Goal: Task Accomplishment & Management: Use online tool/utility

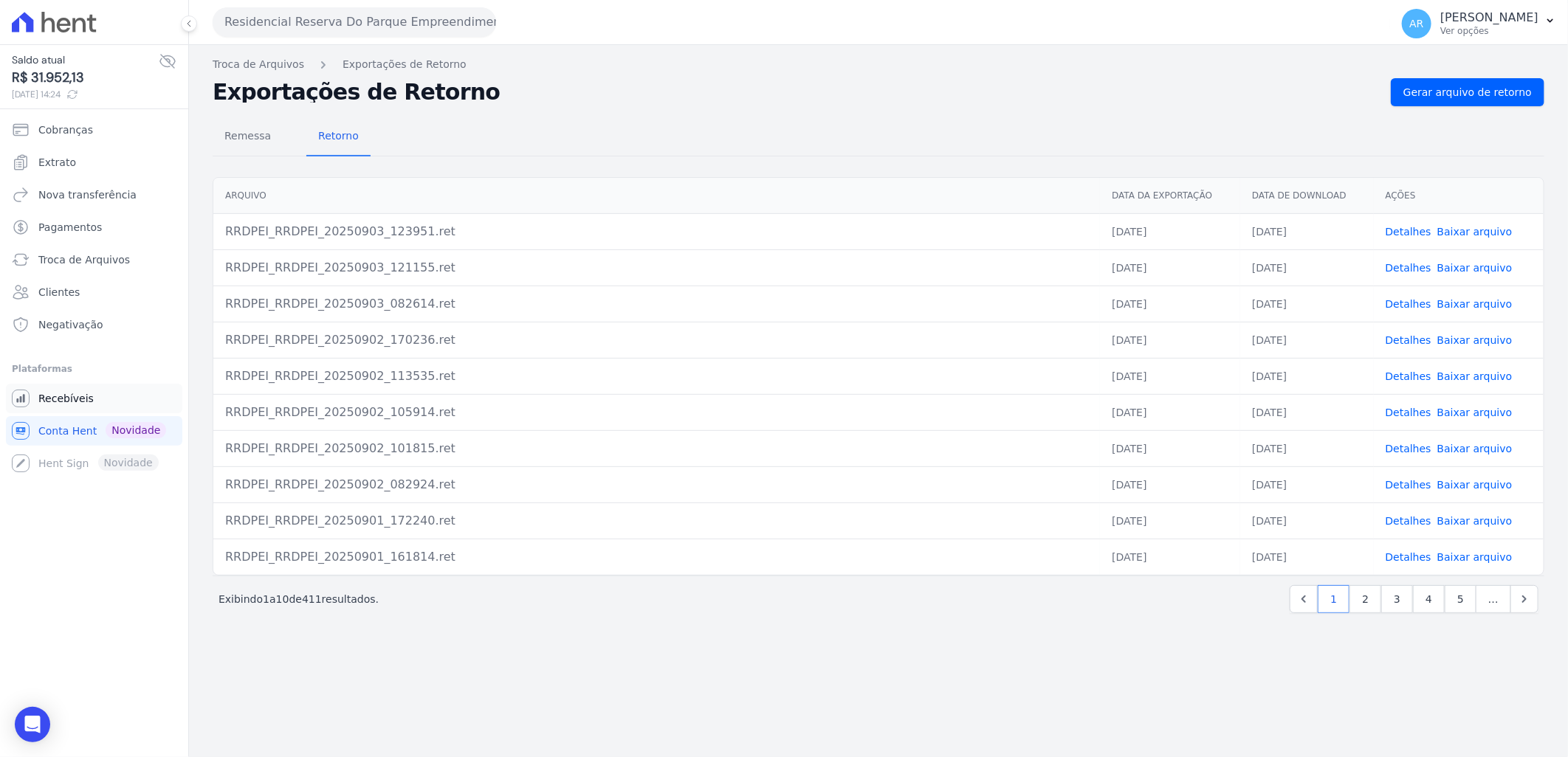
click at [82, 397] on span "Recebíveis" at bounding box center [67, 398] width 56 height 15
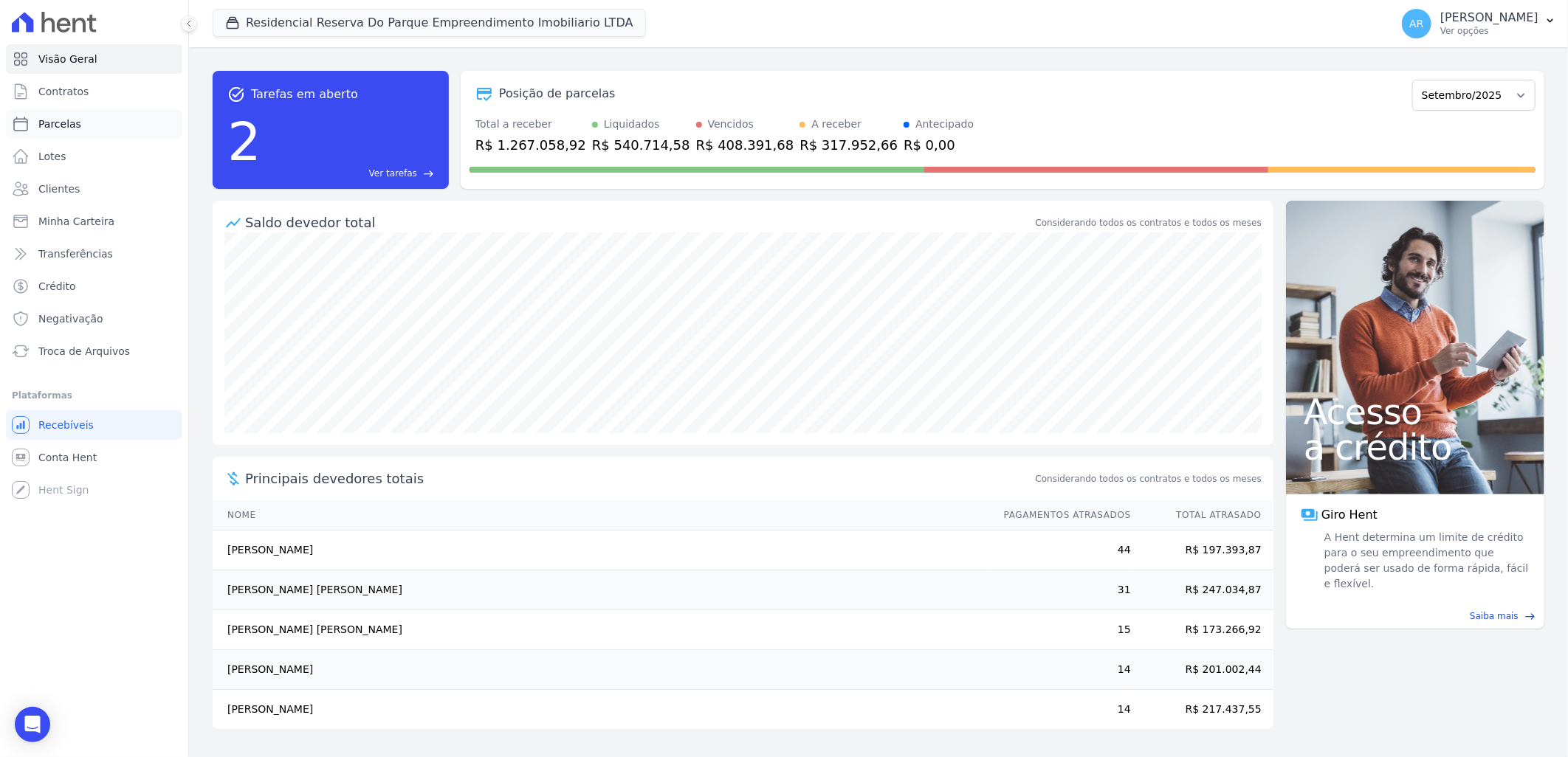
click at [84, 126] on link "Parcelas" at bounding box center [94, 125] width 176 height 30
select select
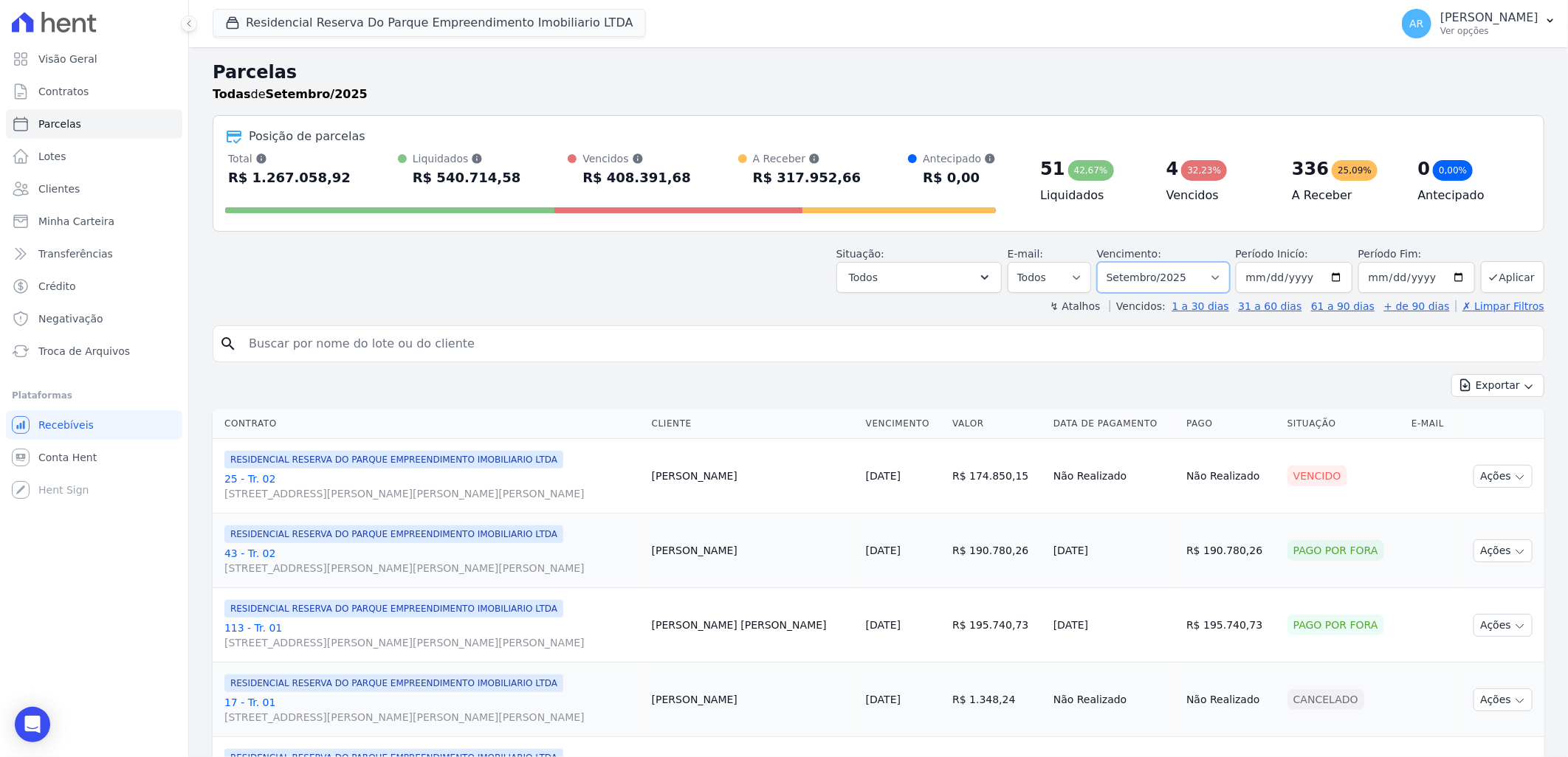
click at [1203, 276] on select "Filtrar por período ──────── Todos os meses Dezembro/2023 Janeiro/2024 Fevereir…" at bounding box center [1163, 277] width 132 height 31
select select "all"
click at [1106, 262] on select "Filtrar por período ──────── Todos os meses Dezembro/2023 Janeiro/2024 Fevereir…" at bounding box center [1163, 277] width 132 height 31
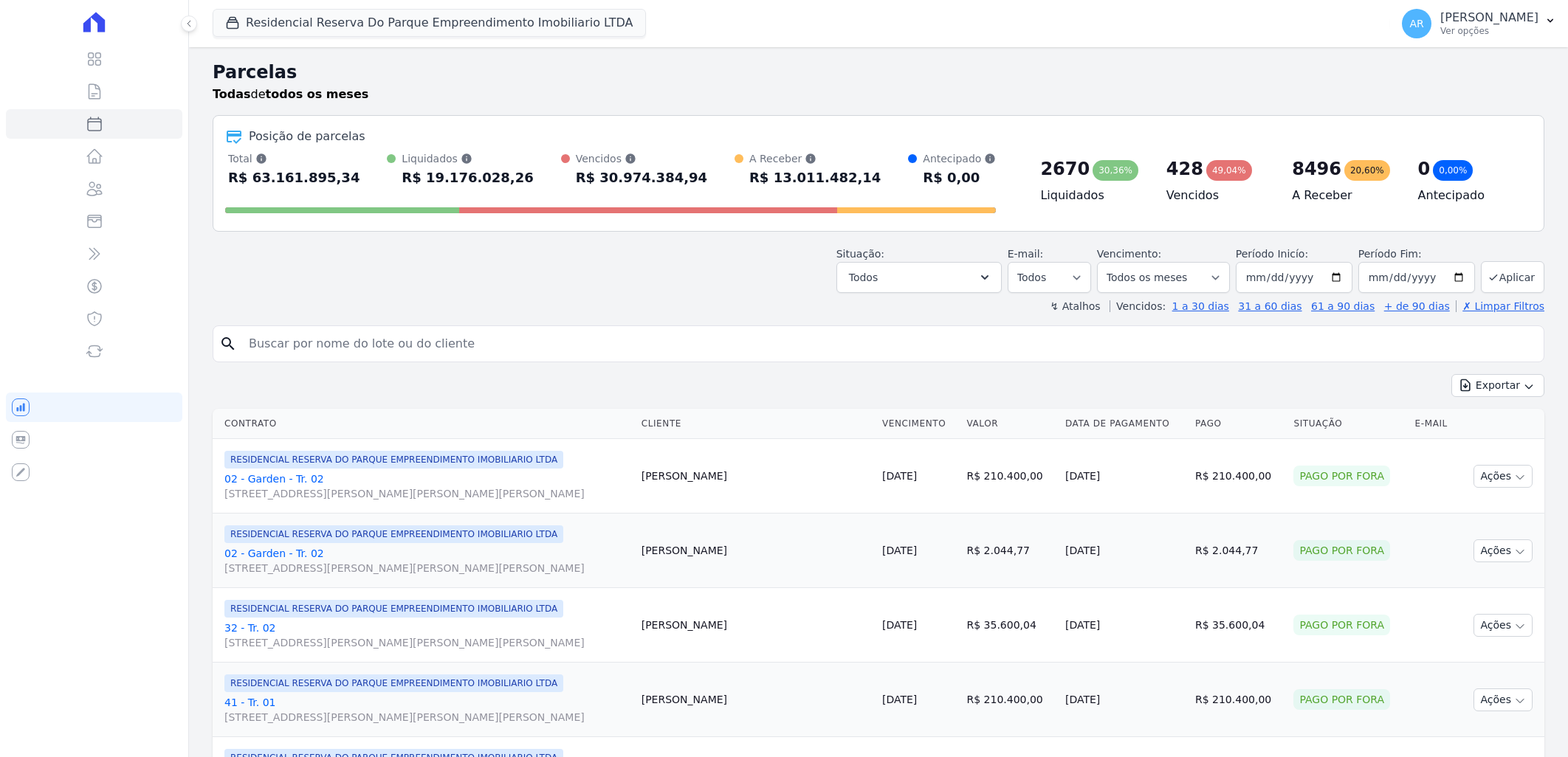
select select
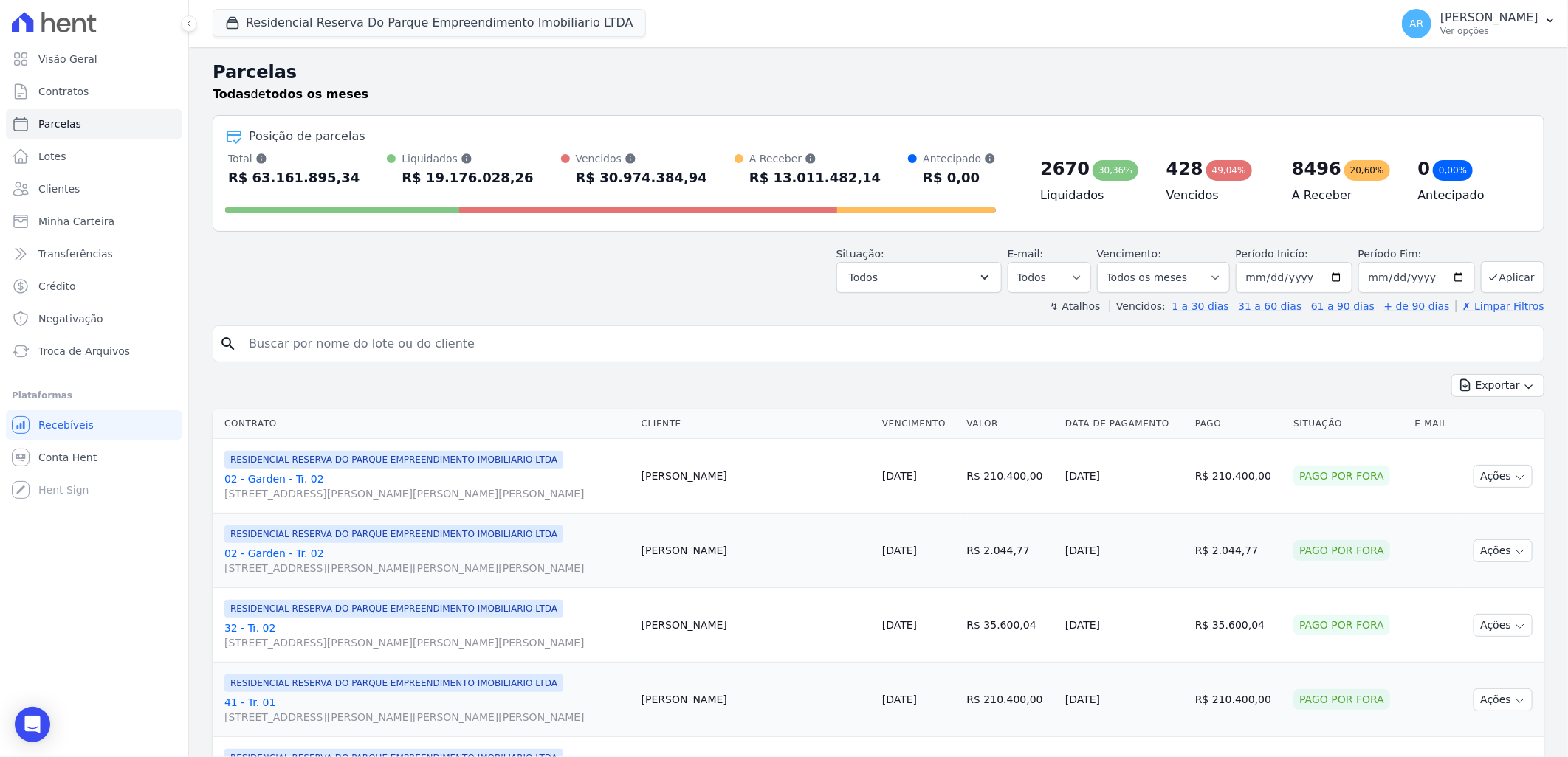
click at [338, 342] on input "search" at bounding box center [889, 345] width 1298 height 30
type input "giovanna de m"
select select
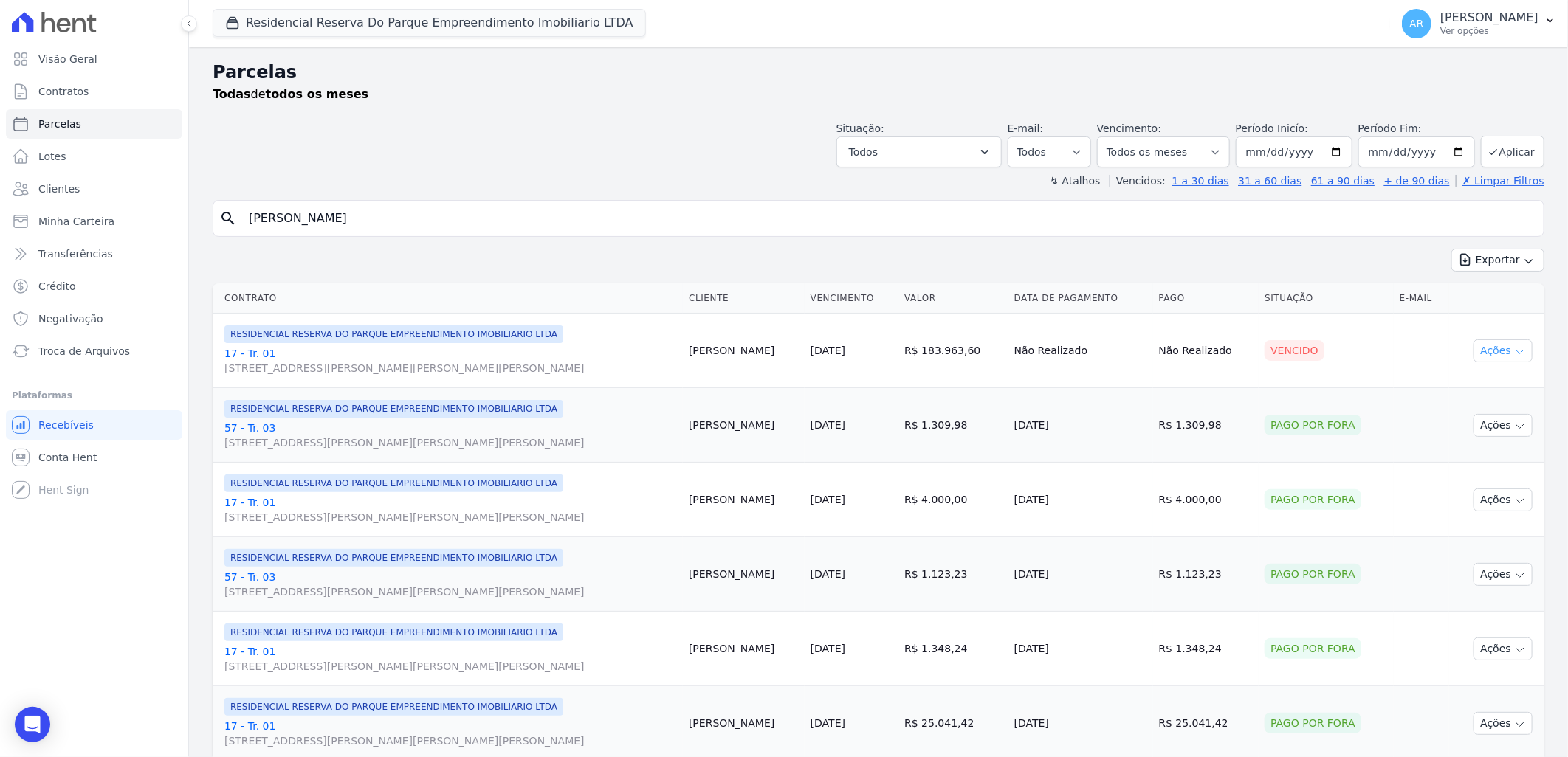
click at [1480, 346] on button "Ações" at bounding box center [1502, 351] width 59 height 23
click at [1465, 463] on link "Liquidação Manual" at bounding box center [1497, 466] width 141 height 27
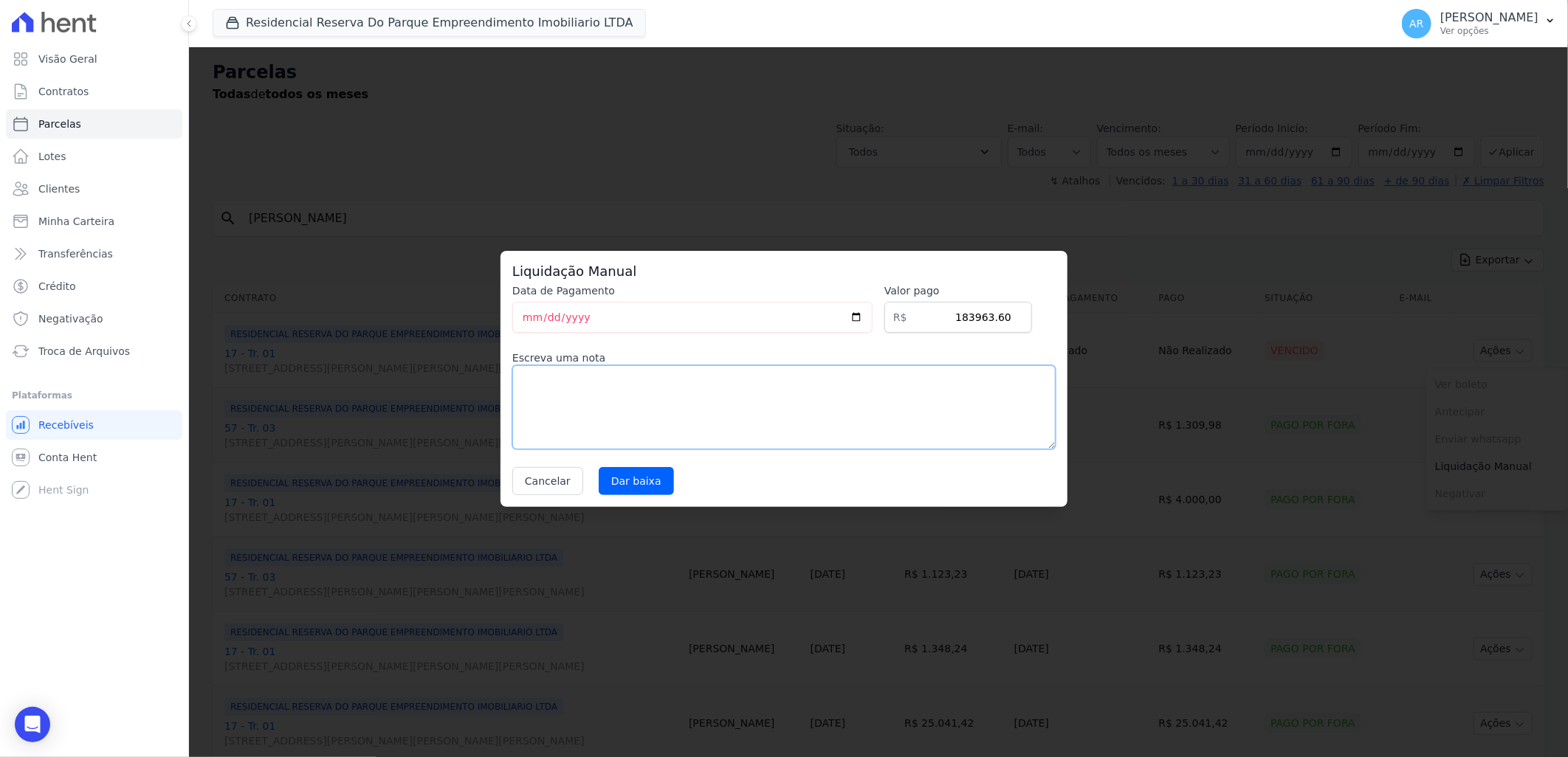
click at [696, 426] on textarea at bounding box center [784, 407] width 544 height 84
type textarea "não entrou no acordo, parcela caixa"
click at [646, 480] on input "Dar baixa" at bounding box center [637, 481] width 76 height 28
select select
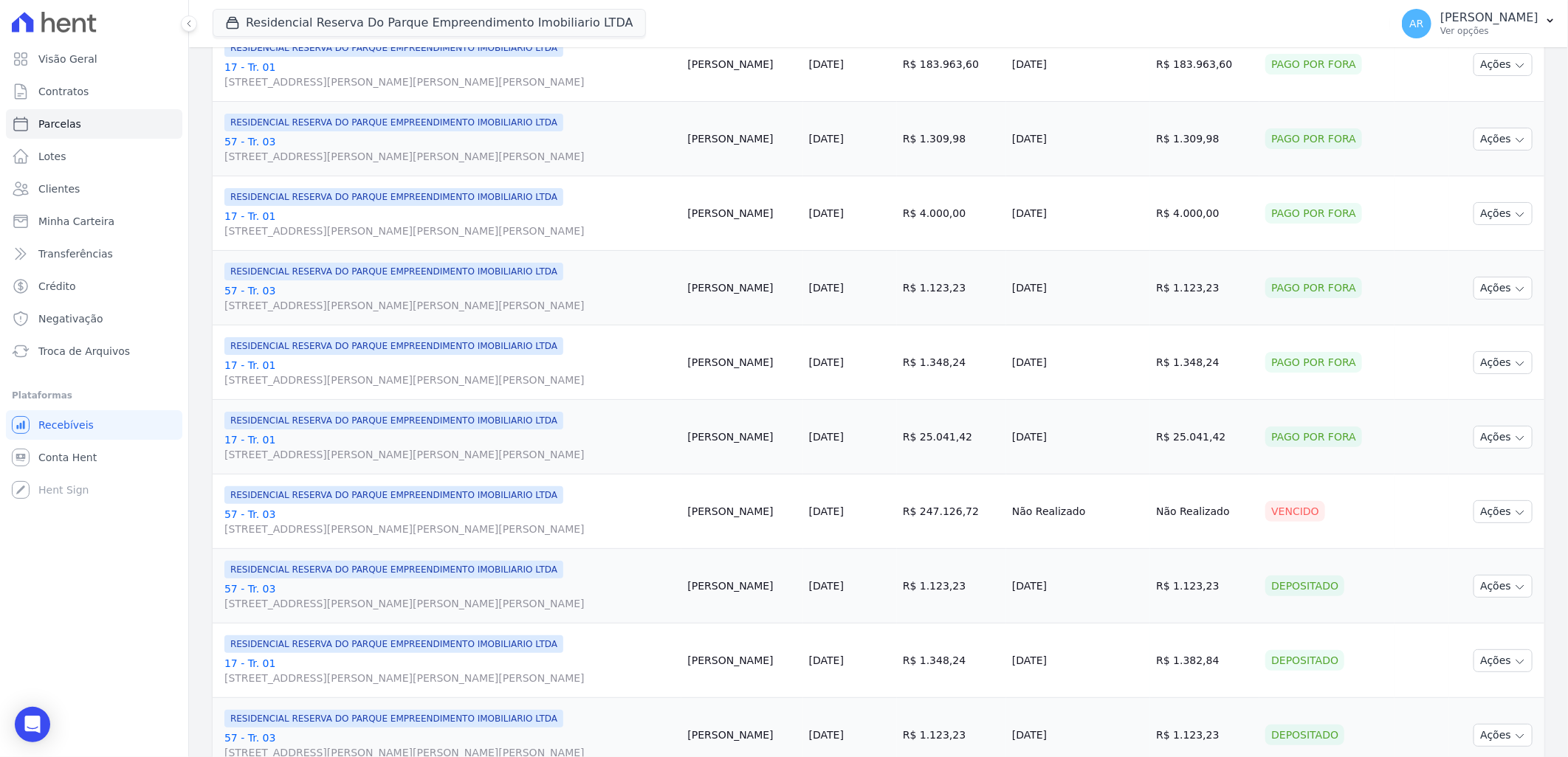
scroll to position [409, 0]
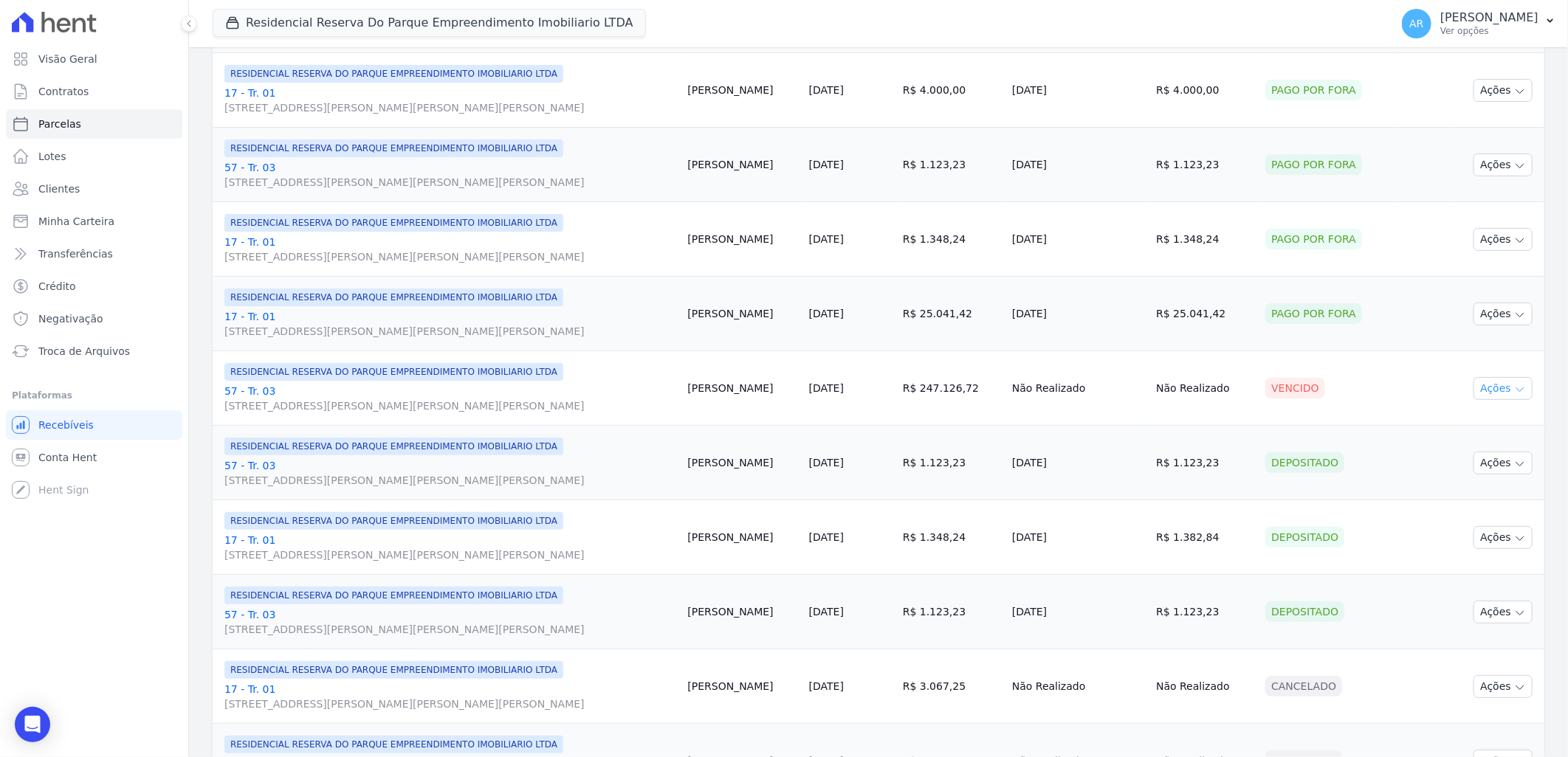
click at [1485, 383] on button "Ações" at bounding box center [1502, 388] width 59 height 23
click at [1467, 501] on link "Liquidação Manual" at bounding box center [1497, 504] width 141 height 27
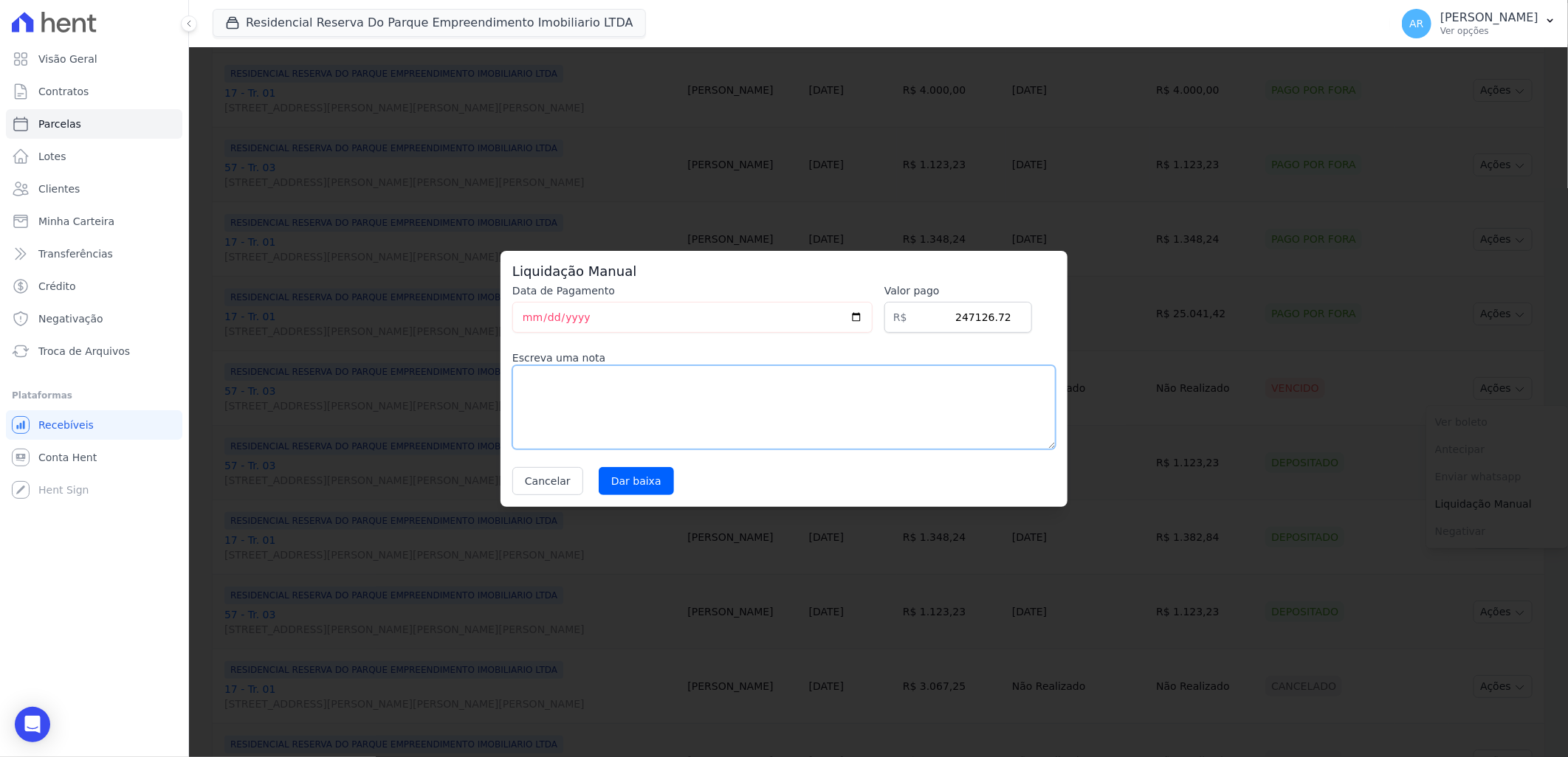
click at [614, 382] on textarea at bounding box center [784, 407] width 544 height 84
type textarea "parcela caixa"
click at [628, 478] on input "Dar baixa" at bounding box center [637, 481] width 76 height 28
select select
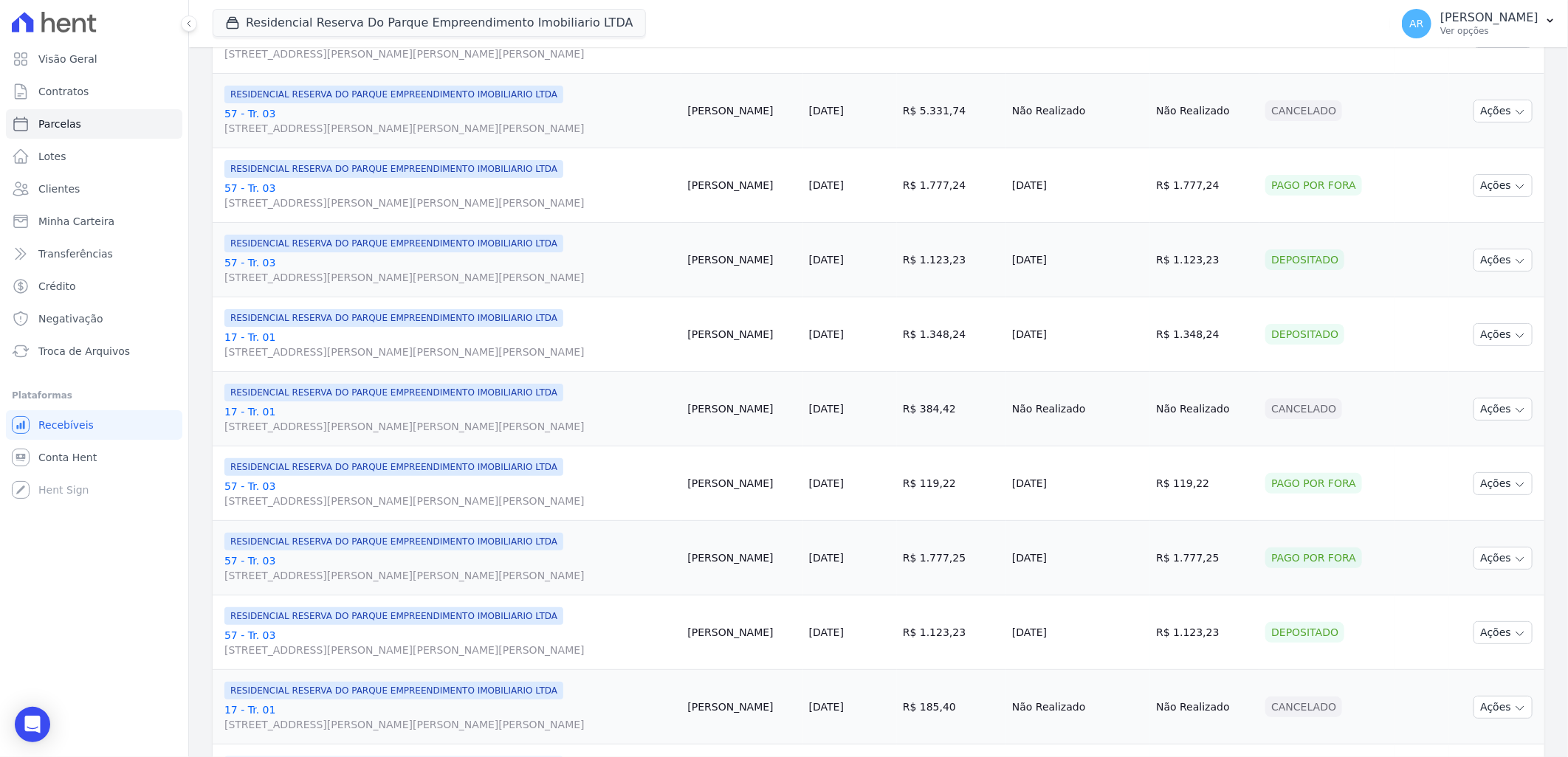
scroll to position [1486, 0]
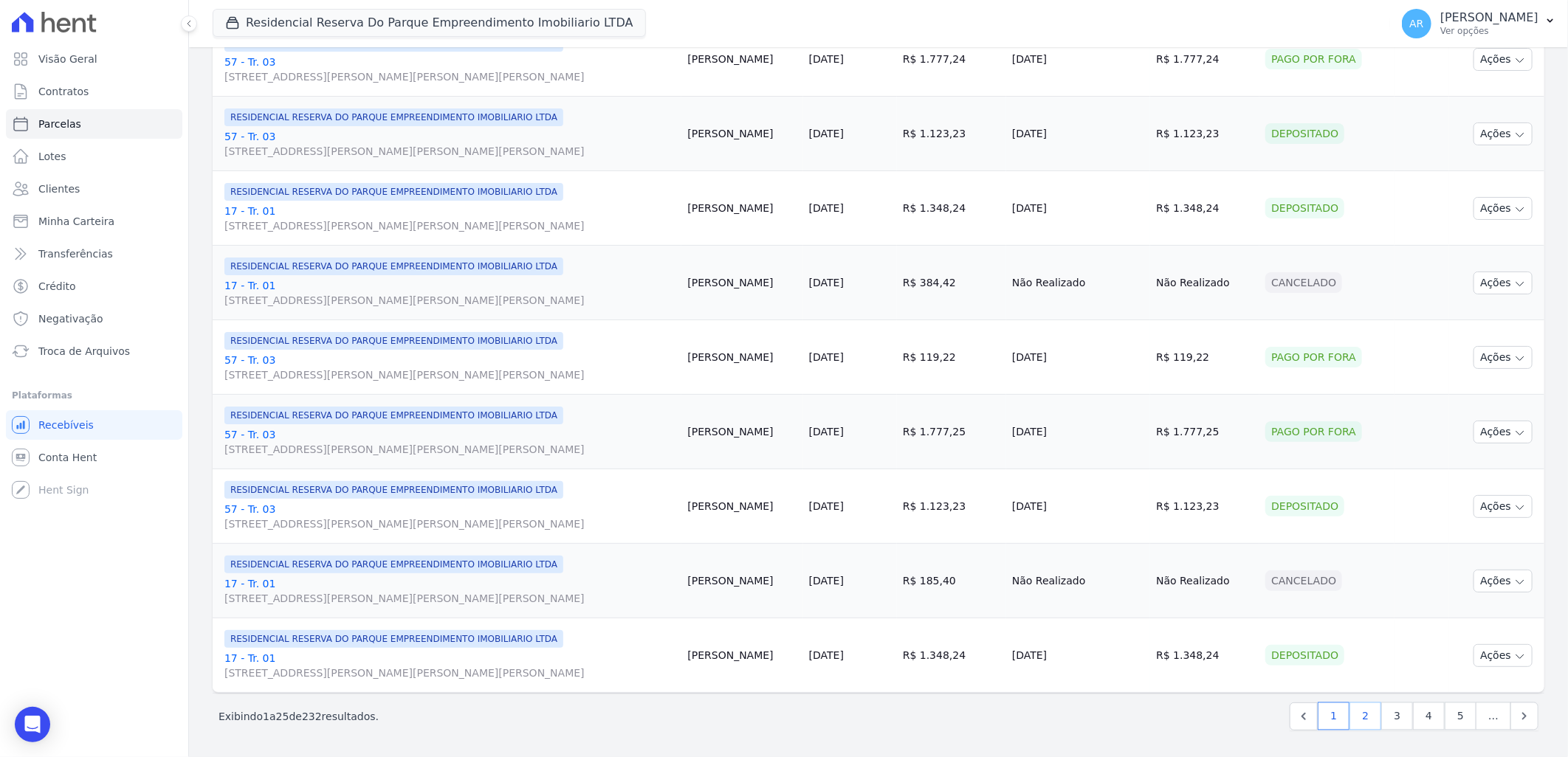
click at [1360, 713] on link "2" at bounding box center [1366, 717] width 32 height 28
select select
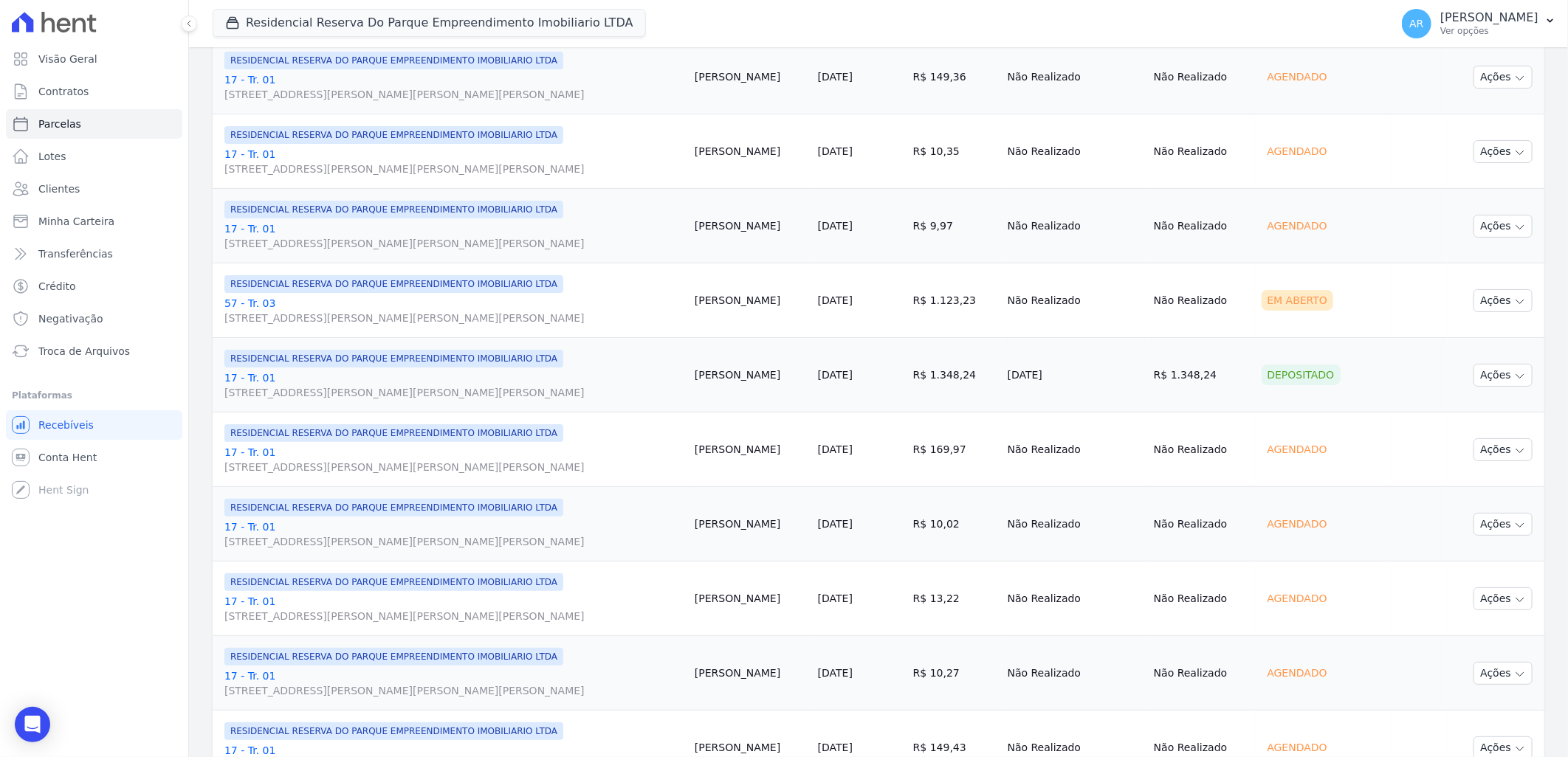
scroll to position [1486, 0]
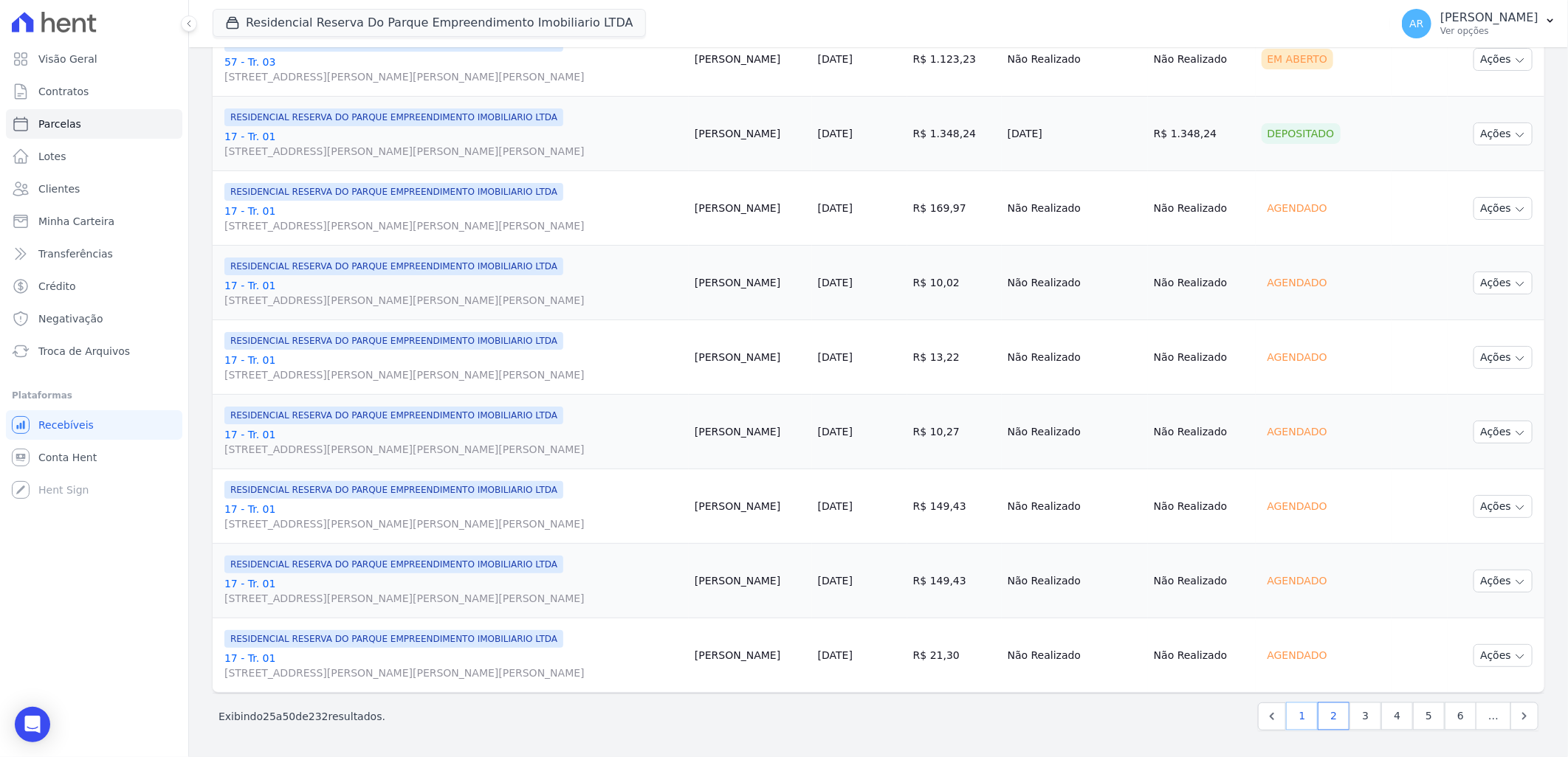
click at [1301, 714] on link "1" at bounding box center [1302, 717] width 32 height 28
select select
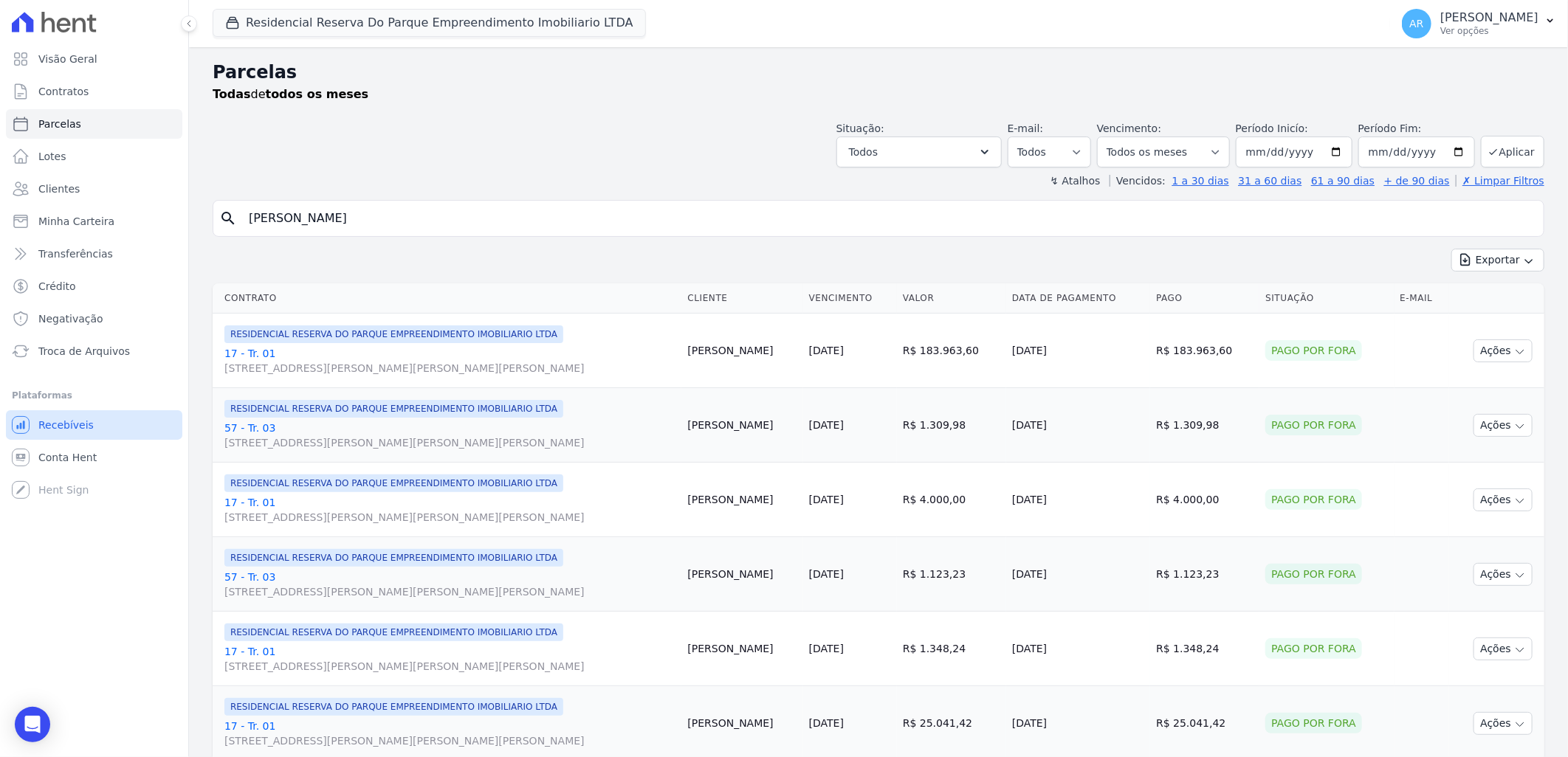
click at [64, 430] on span "Recebíveis" at bounding box center [67, 425] width 56 height 15
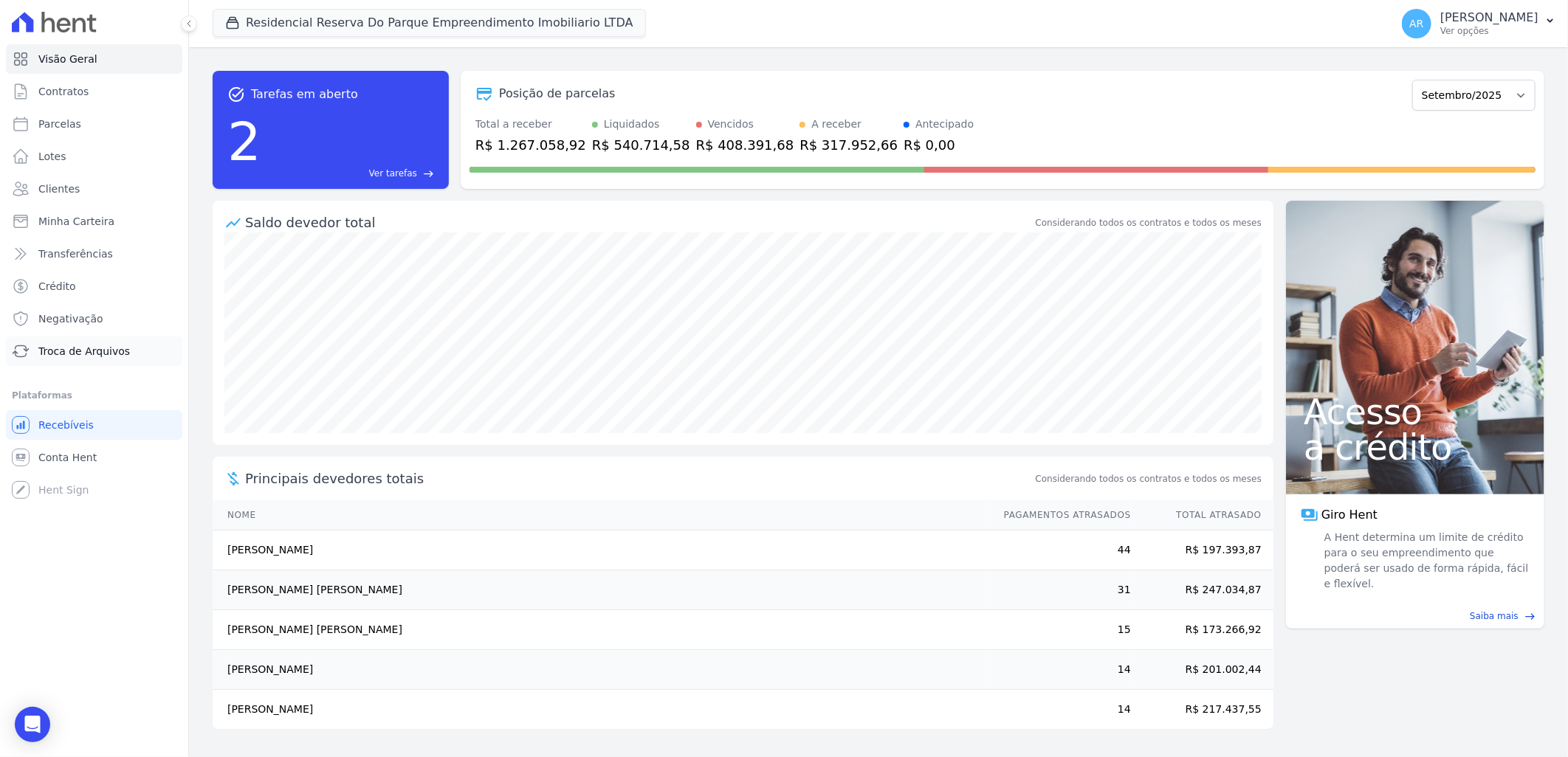
click at [87, 346] on span "Troca de Arquivos" at bounding box center [85, 351] width 92 height 15
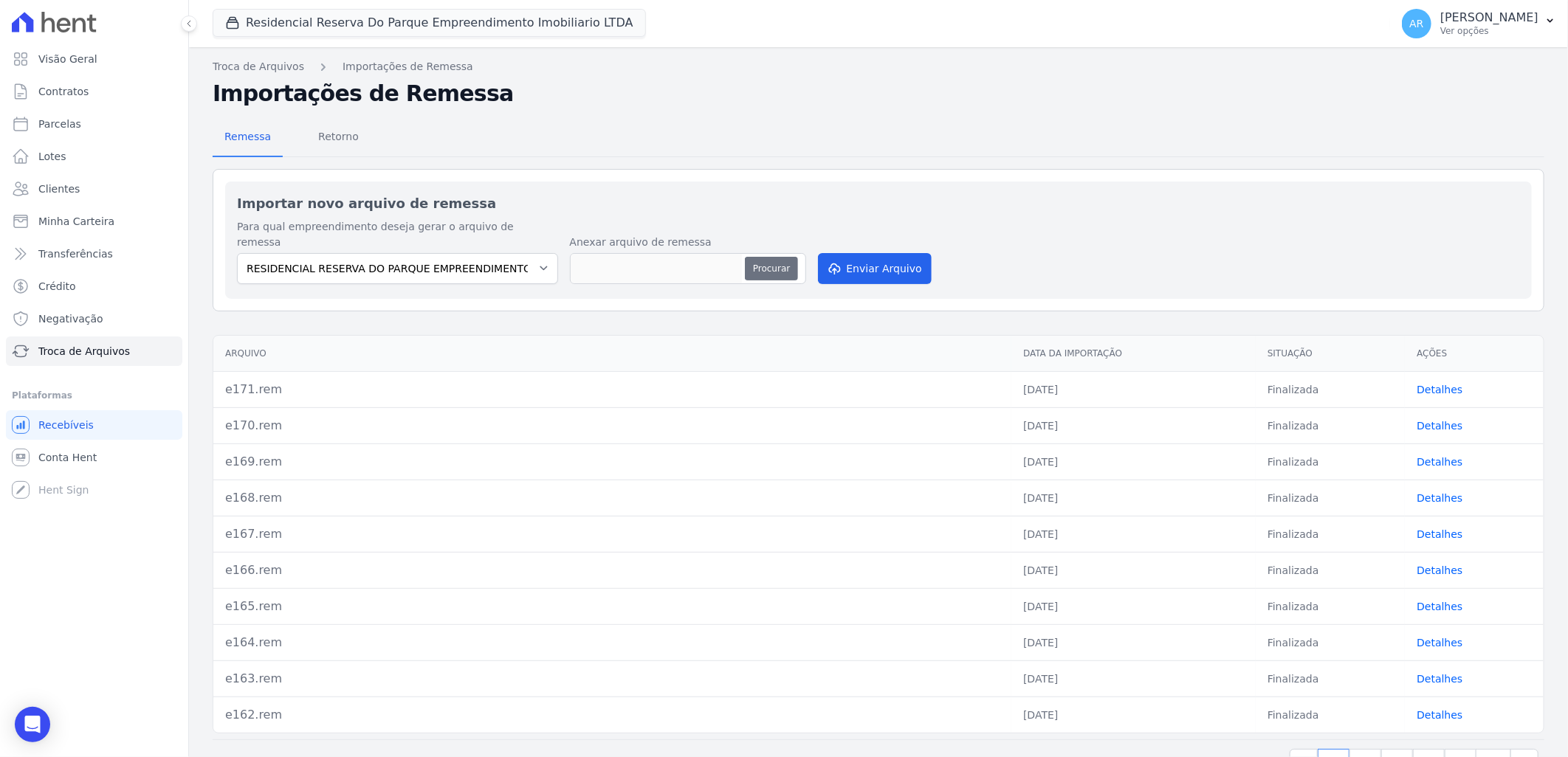
click at [778, 257] on button "Procurar" at bounding box center [771, 269] width 53 height 24
type input "e172.rem"
click at [882, 253] on button "Enviar Arquivo" at bounding box center [875, 268] width 114 height 31
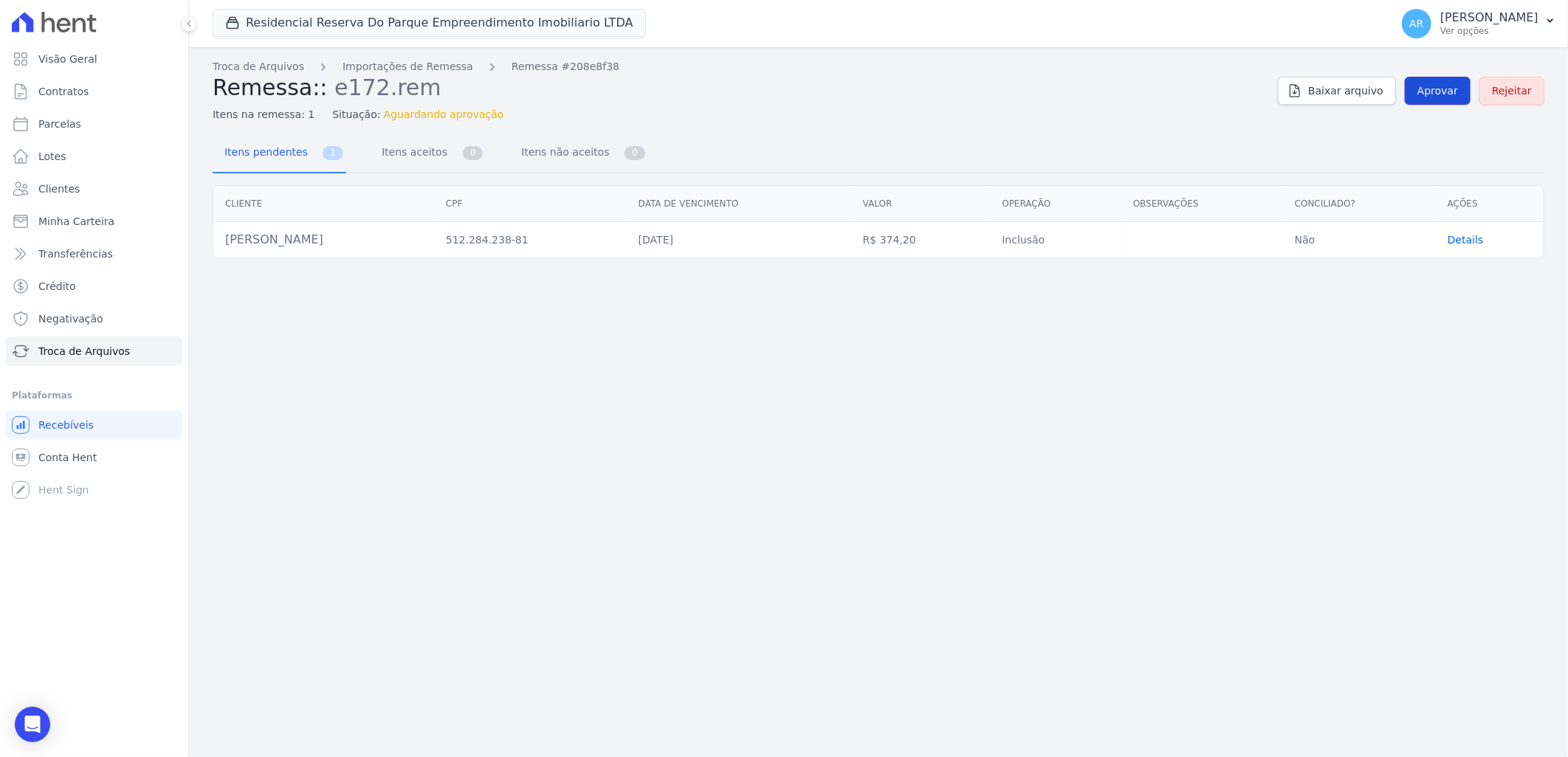
click at [1436, 93] on span "Aprovar" at bounding box center [1437, 91] width 41 height 15
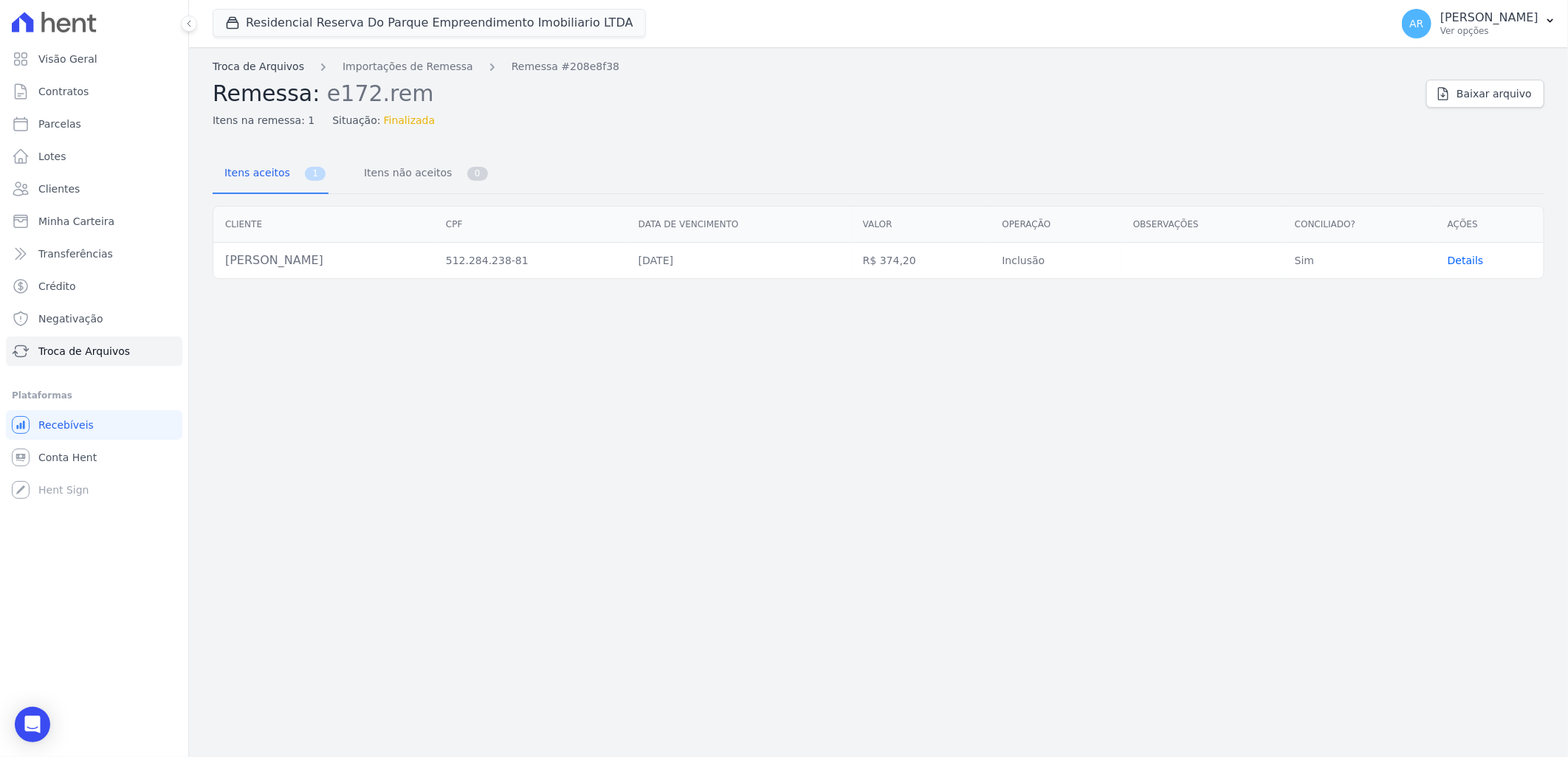
click at [274, 70] on link "Troca de Arquivos" at bounding box center [258, 67] width 92 height 16
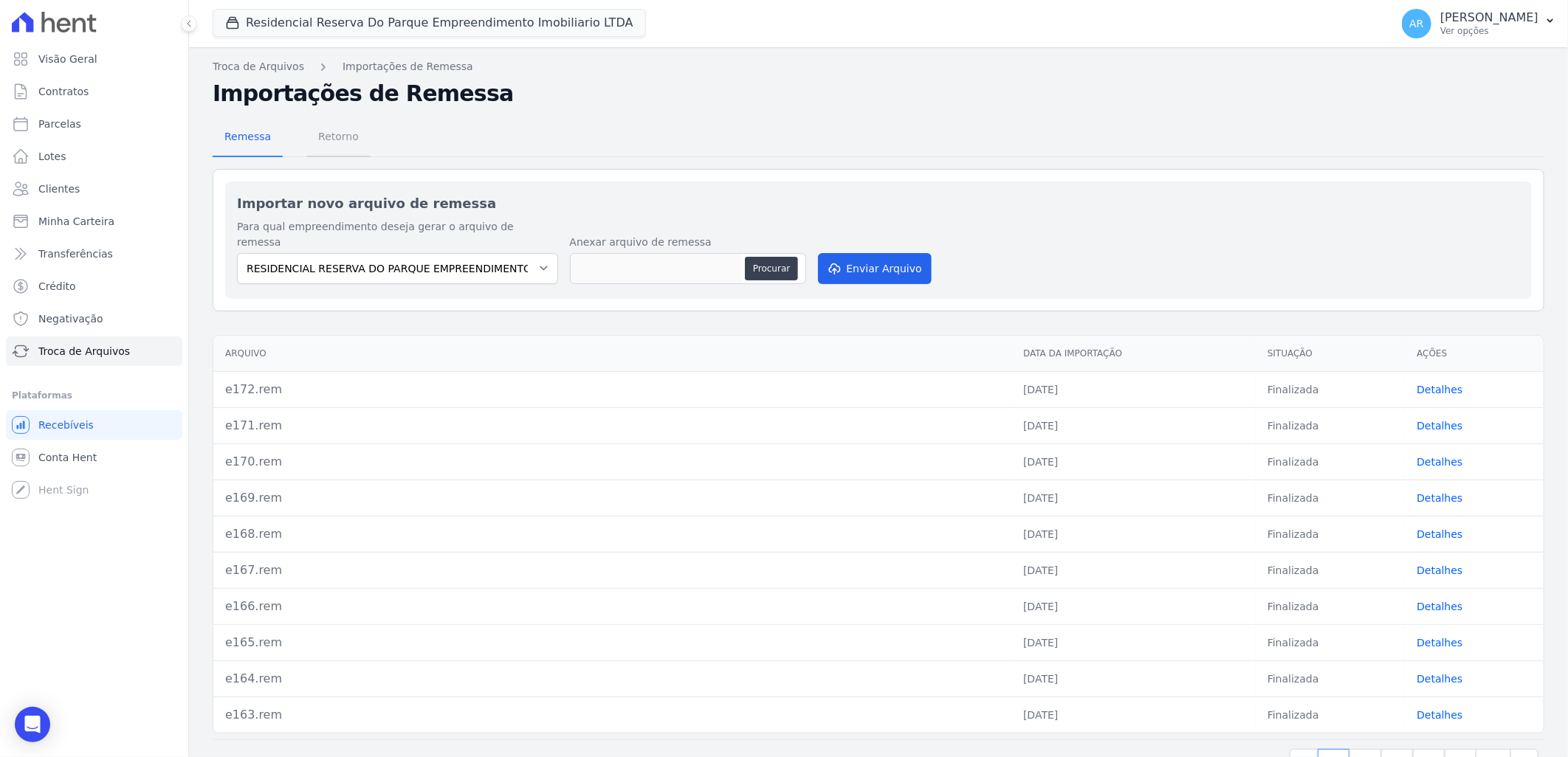
drag, startPoint x: 333, startPoint y: 135, endPoint x: 358, endPoint y: 135, distance: 25.0
click at [333, 135] on span "Retorno" at bounding box center [339, 136] width 59 height 30
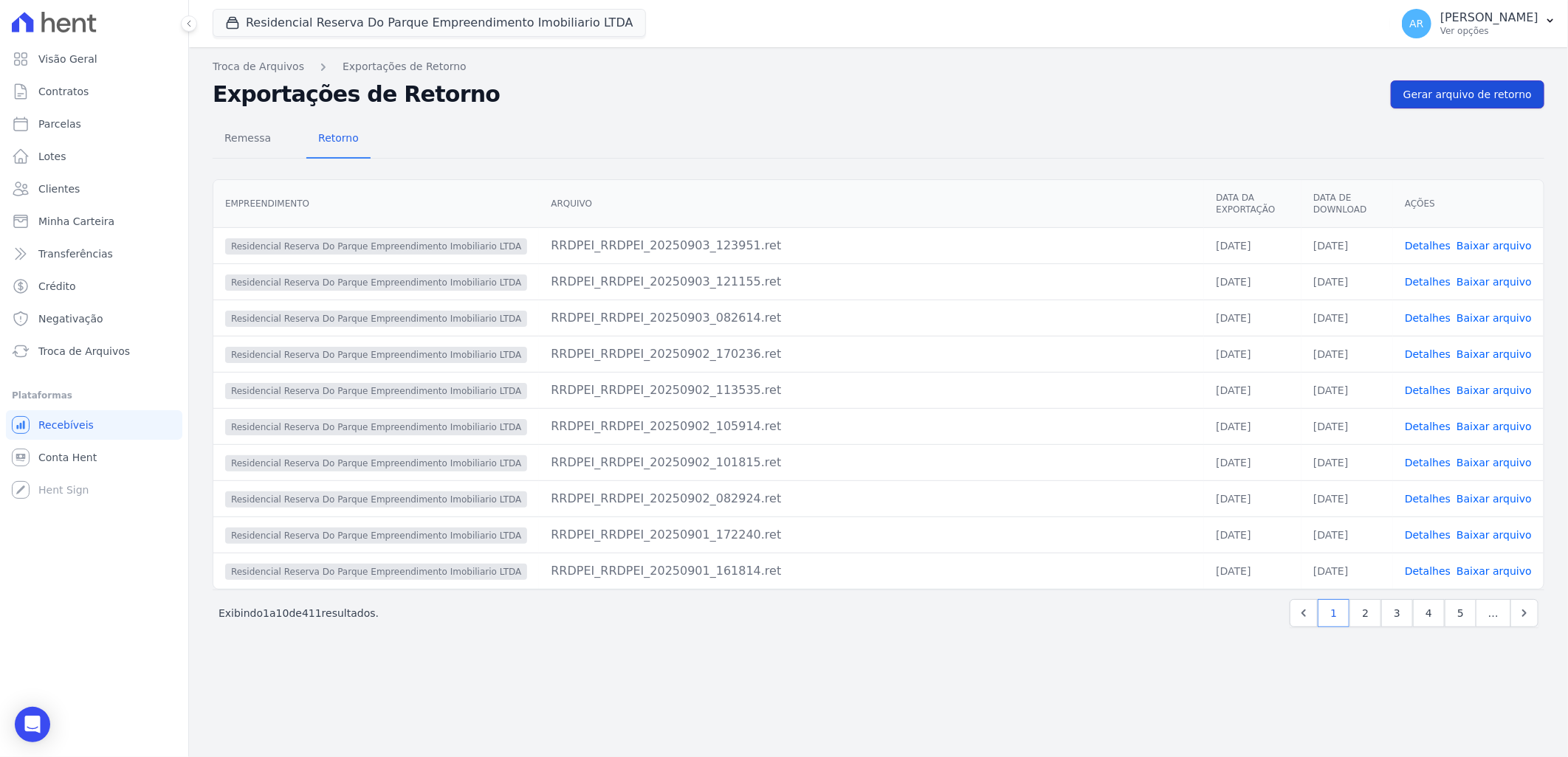
click at [1455, 90] on span "Gerar arquivo de retorno" at bounding box center [1467, 94] width 129 height 15
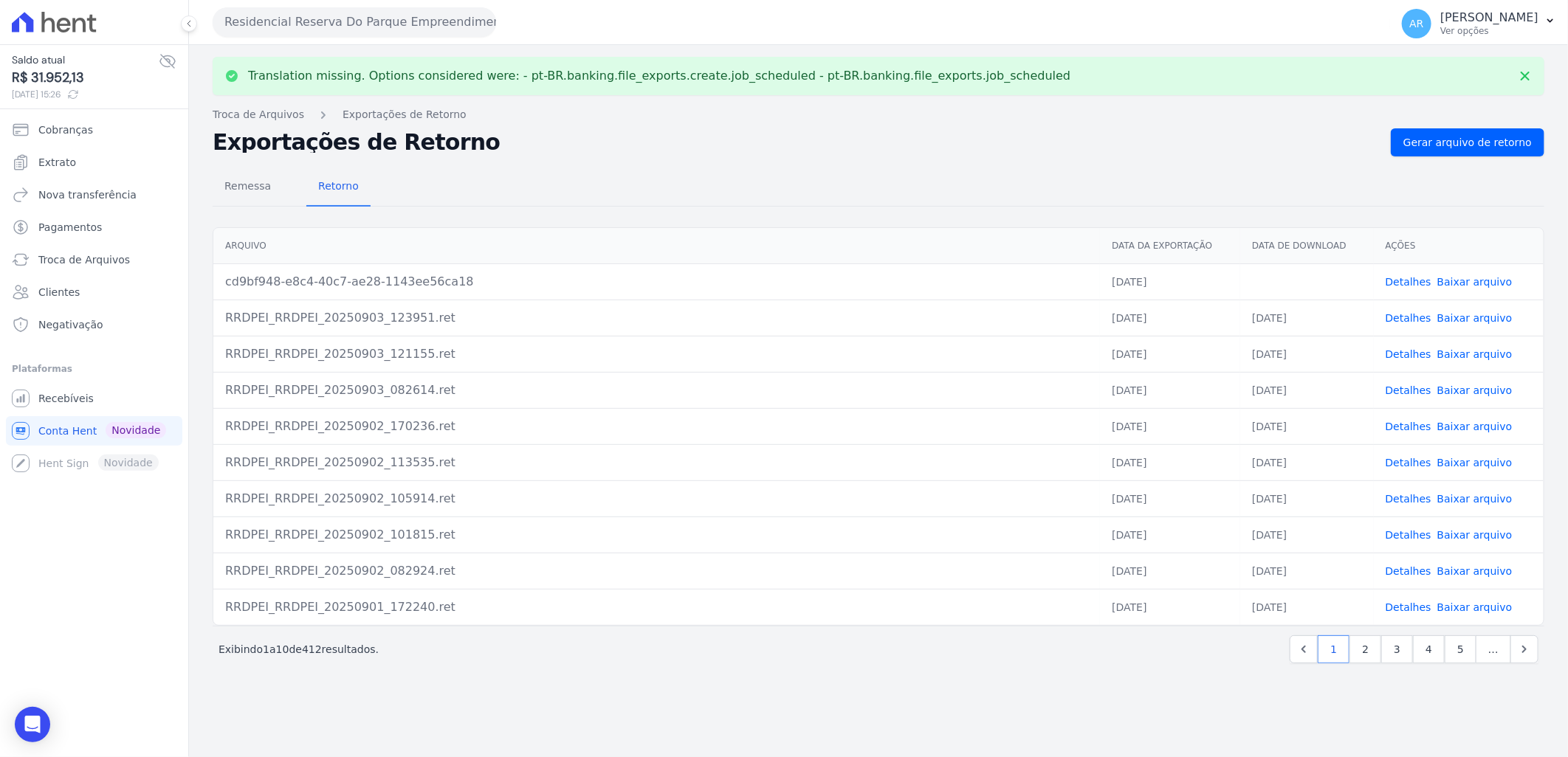
click at [1474, 281] on link "Baixar arquivo" at bounding box center [1475, 282] width 76 height 12
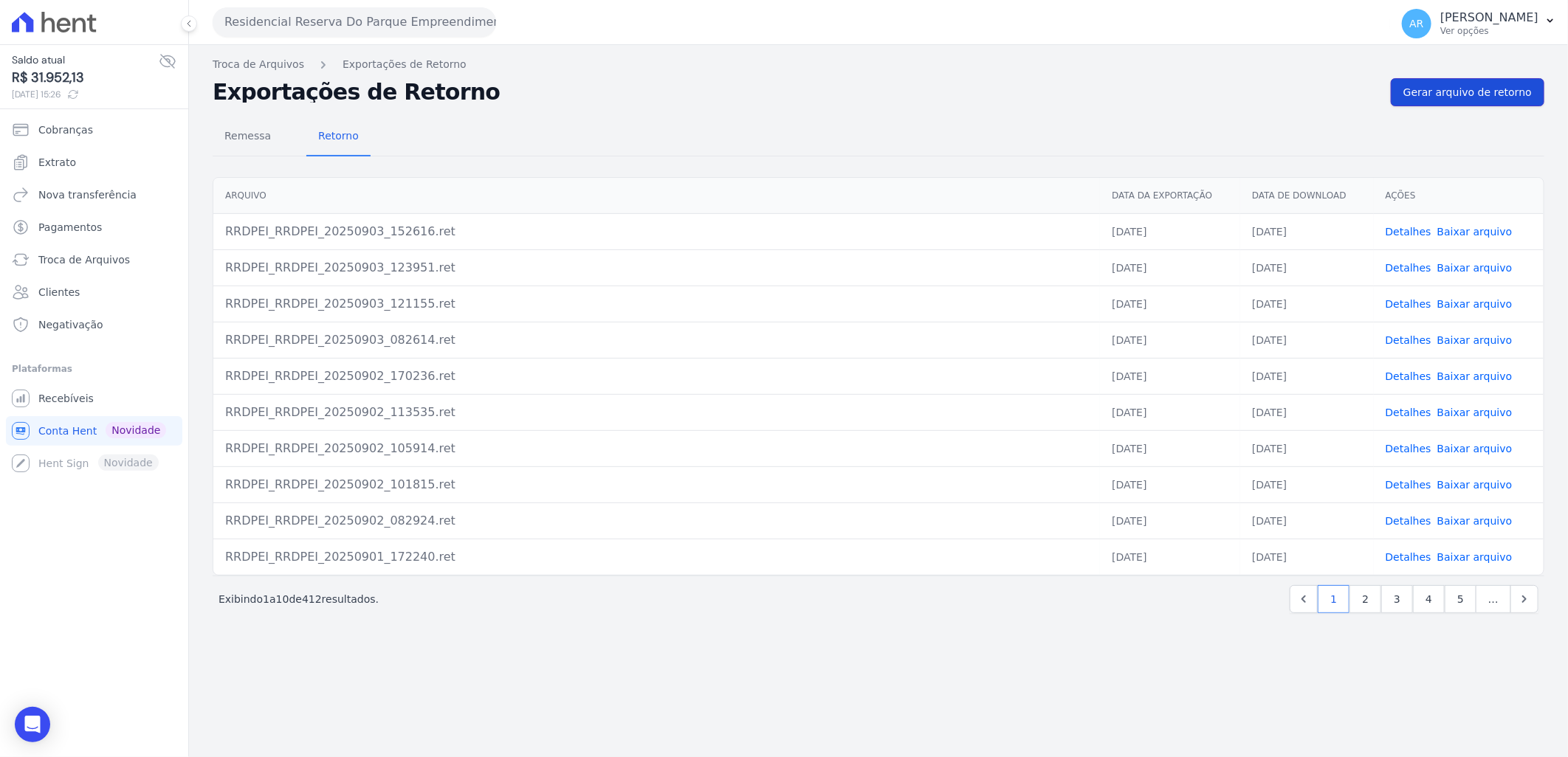
click at [1478, 102] on link "Gerar arquivo de retorno" at bounding box center [1467, 93] width 153 height 28
